Goal: Check status

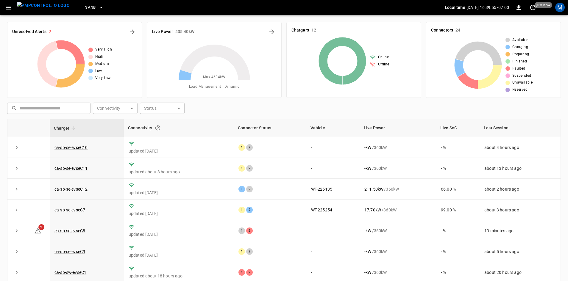
scroll to position [75, 0]
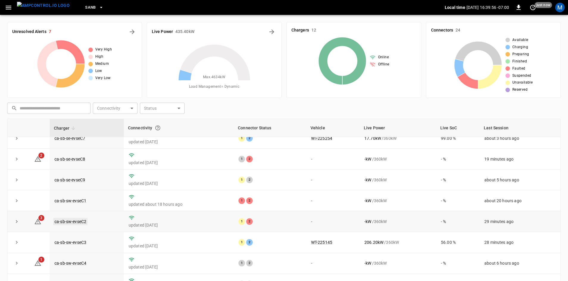
click at [63, 219] on link "ca-sb-sw-evseC2" at bounding box center [70, 221] width 34 height 7
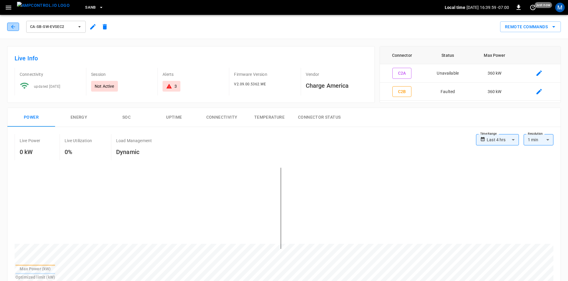
click at [9, 28] on button "button" at bounding box center [13, 27] width 12 height 8
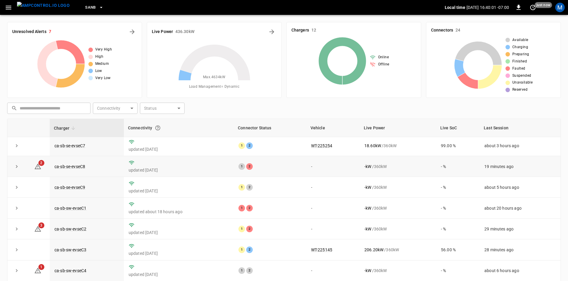
scroll to position [75, 0]
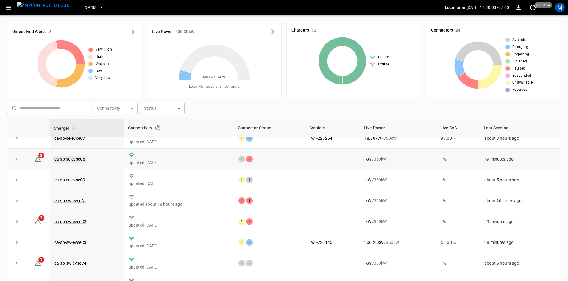
click at [66, 156] on link "ca-sb-se-evseC8" at bounding box center [69, 159] width 33 height 7
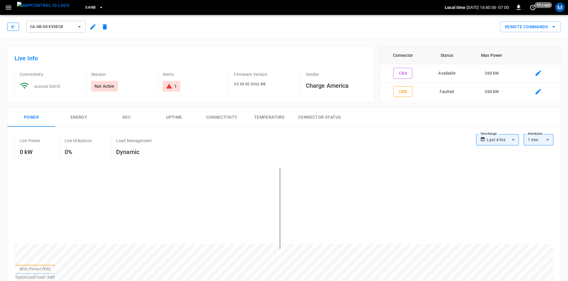
click at [13, 24] on icon "button" at bounding box center [13, 27] width 6 height 6
